Goal: Check status: Check status

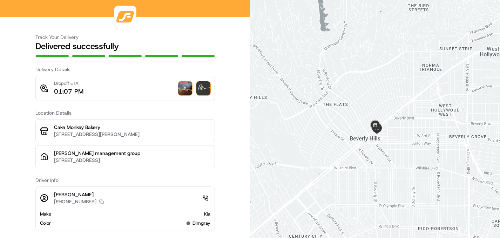
click at [186, 93] on img at bounding box center [185, 88] width 14 height 14
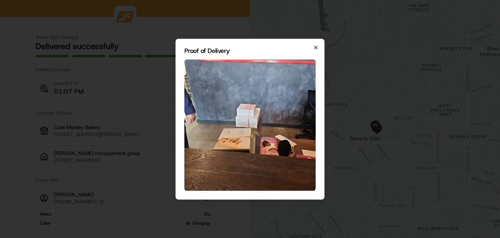
click at [316, 47] on icon "button" at bounding box center [315, 47] width 3 height 3
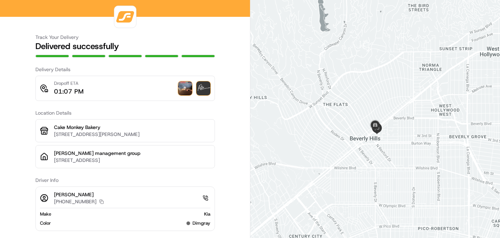
click at [204, 90] on img at bounding box center [203, 88] width 14 height 14
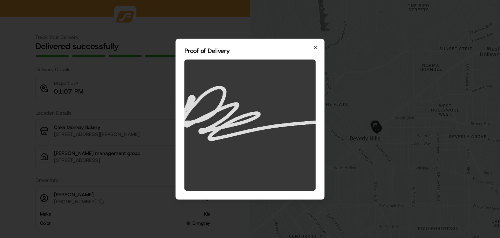
click at [317, 48] on icon "button" at bounding box center [316, 48] width 6 height 6
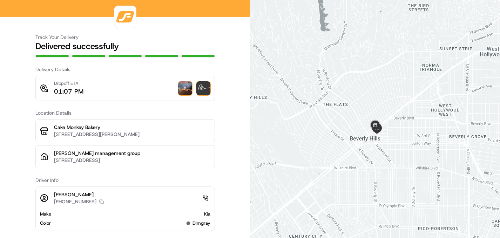
click at [185, 88] on img at bounding box center [185, 88] width 14 height 14
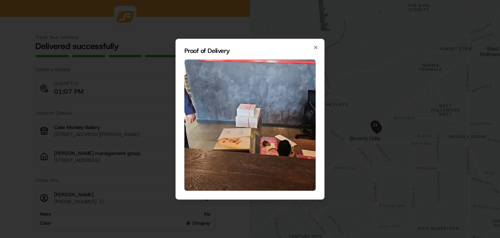
click at [250, 119] on img at bounding box center [249, 124] width 131 height 131
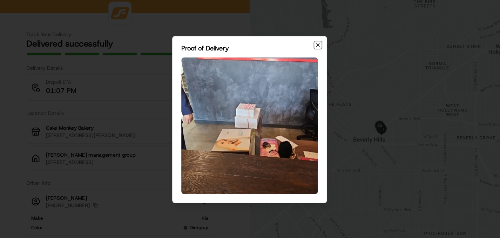
click at [316, 47] on icon "button" at bounding box center [316, 48] width 6 height 6
